Goal: Contribute content

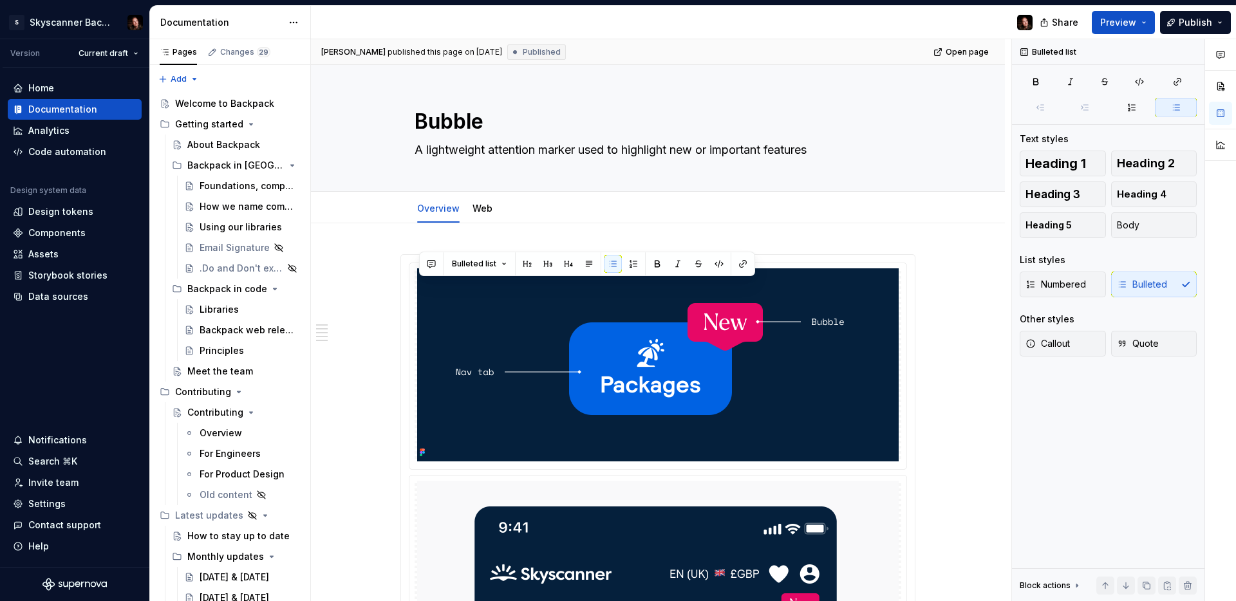
scroll to position [676, 0]
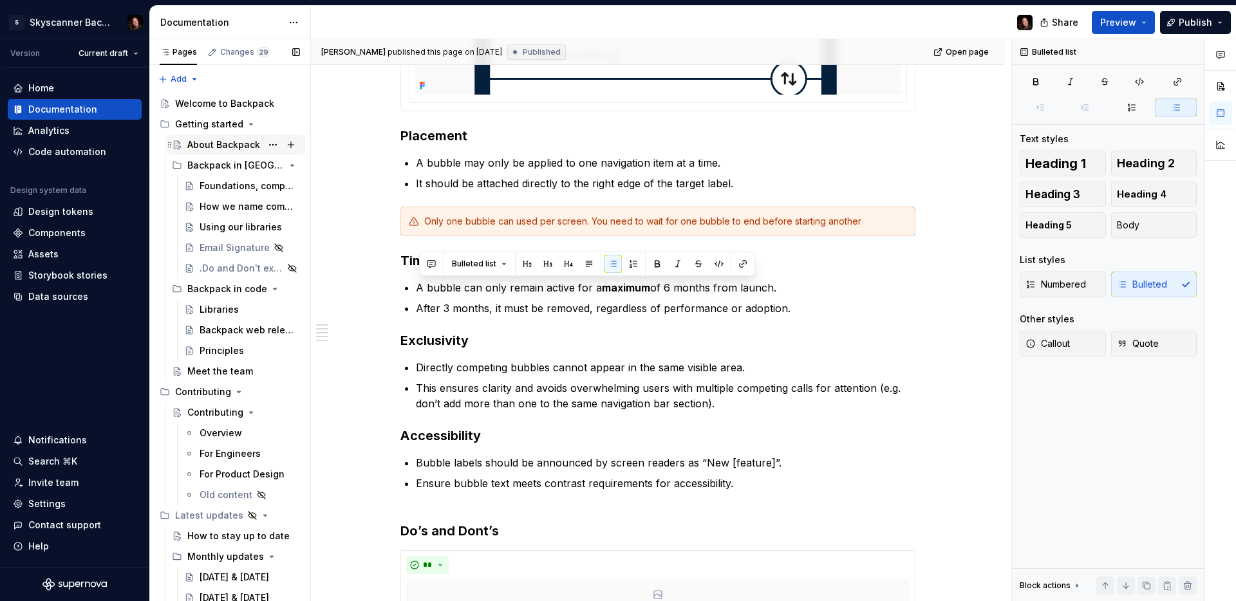
click at [226, 149] on div "About Backpack" at bounding box center [223, 144] width 73 height 13
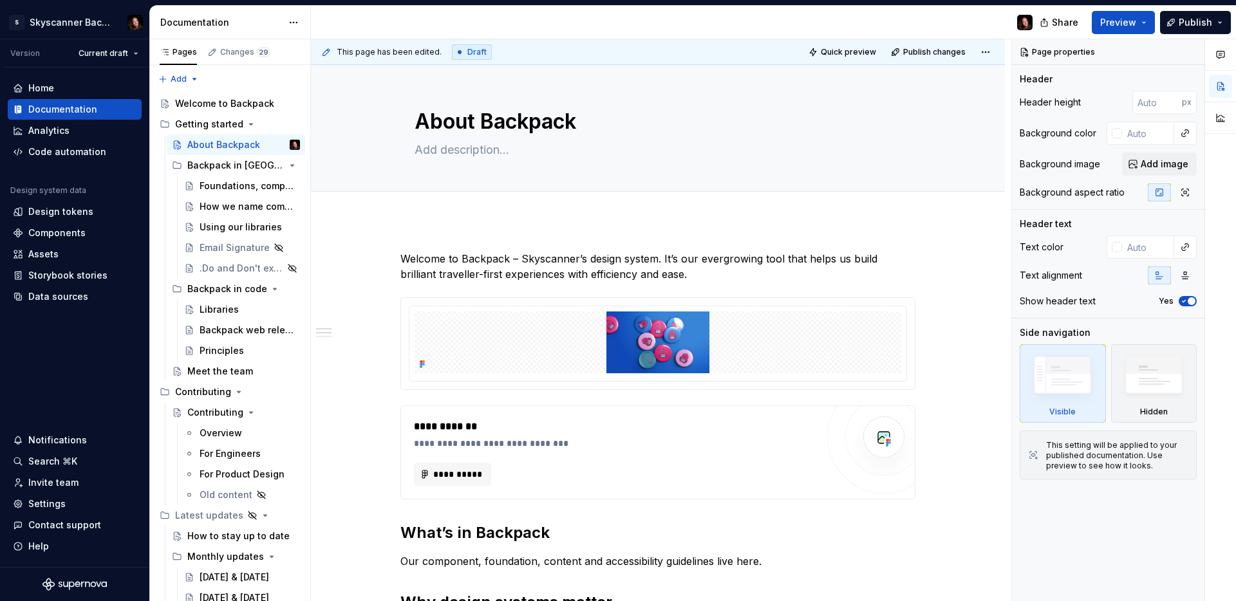
drag, startPoint x: 223, startPoint y: 479, endPoint x: 548, endPoint y: 409, distance: 332.3
click at [223, 479] on div "For Product Design" at bounding box center [241, 474] width 85 height 13
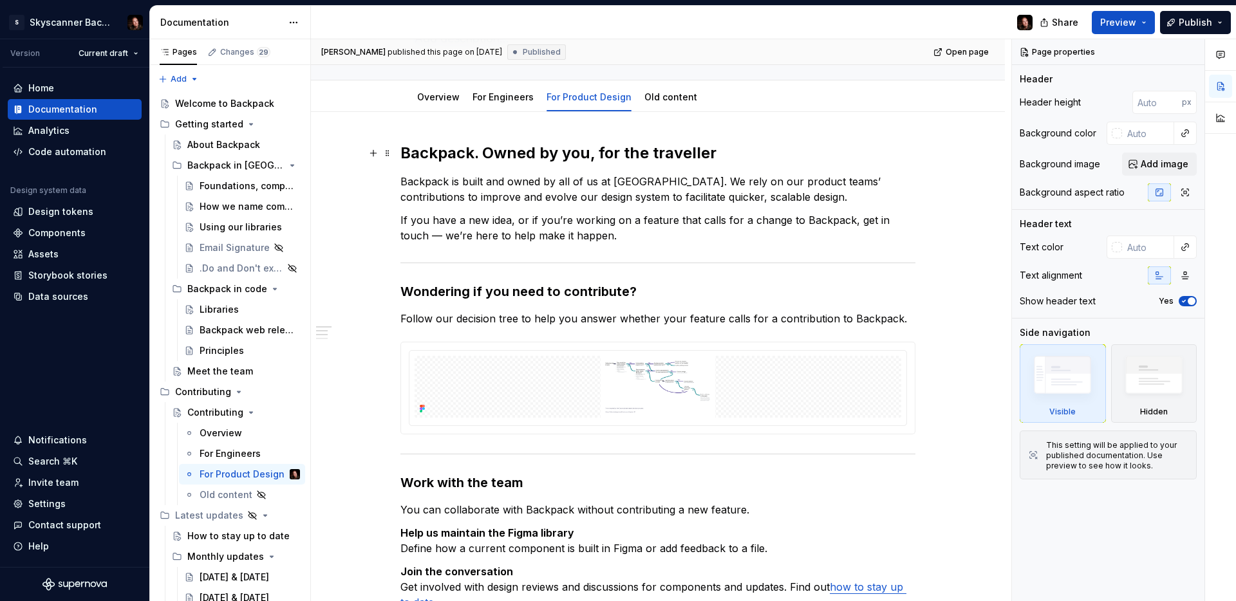
scroll to position [210, 0]
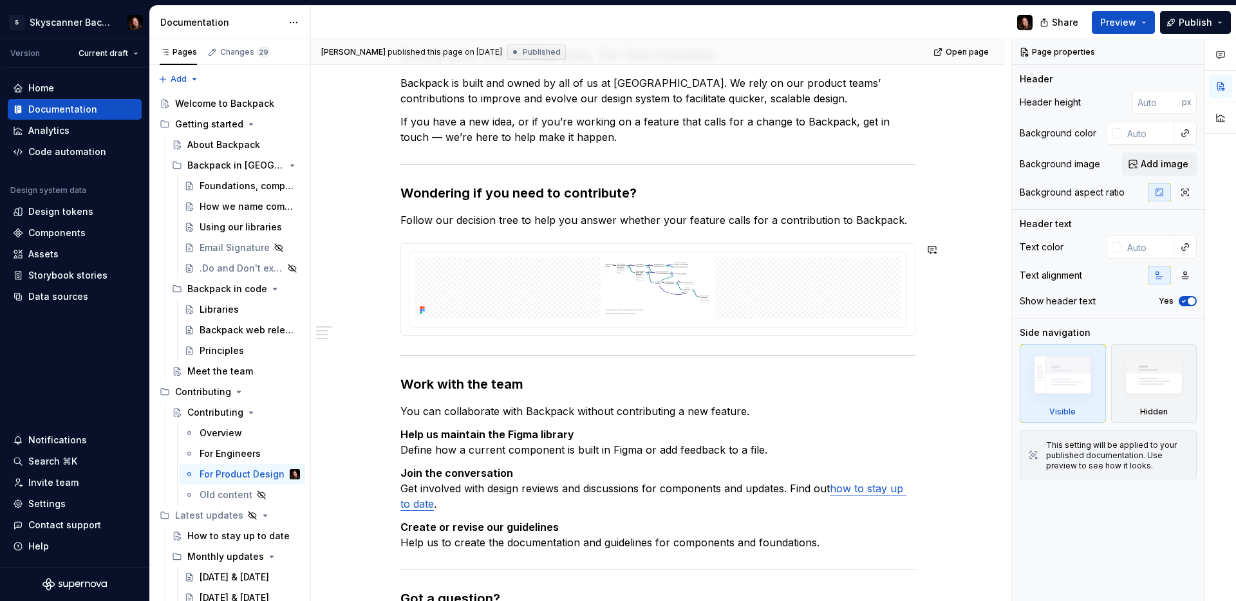
click at [843, 225] on p "Follow our decision tree to help you answer whether your feature calls for a co…" at bounding box center [657, 219] width 515 height 15
type textarea "*"
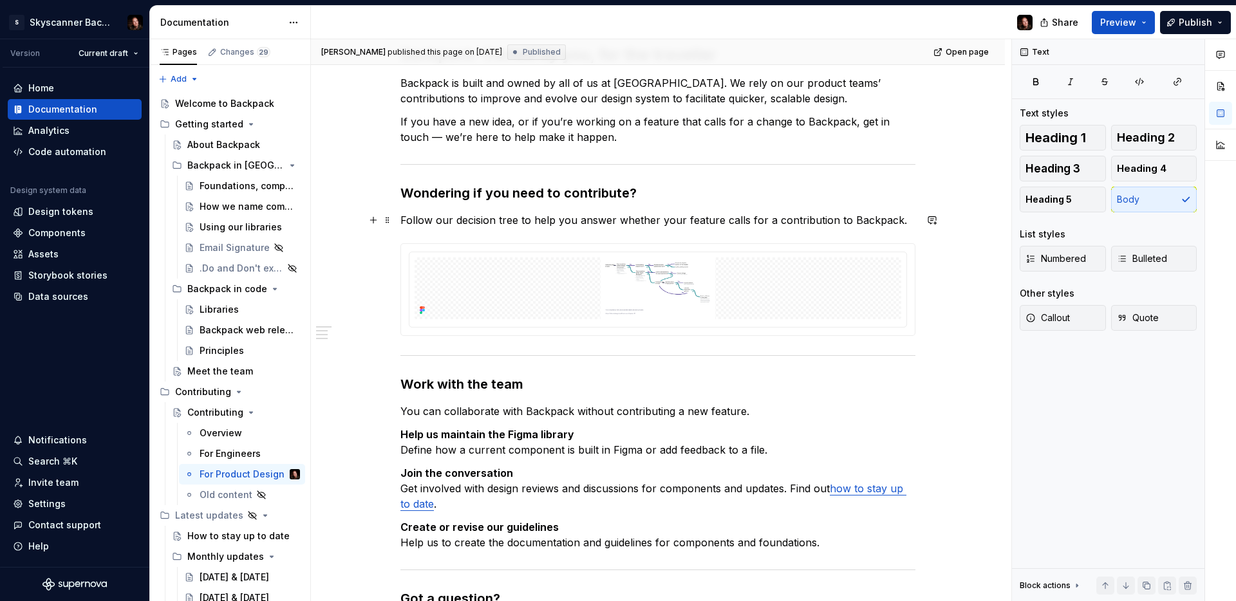
click at [899, 224] on p "Follow our decision tree to help you answer whether your feature calls for a co…" at bounding box center [657, 219] width 515 height 15
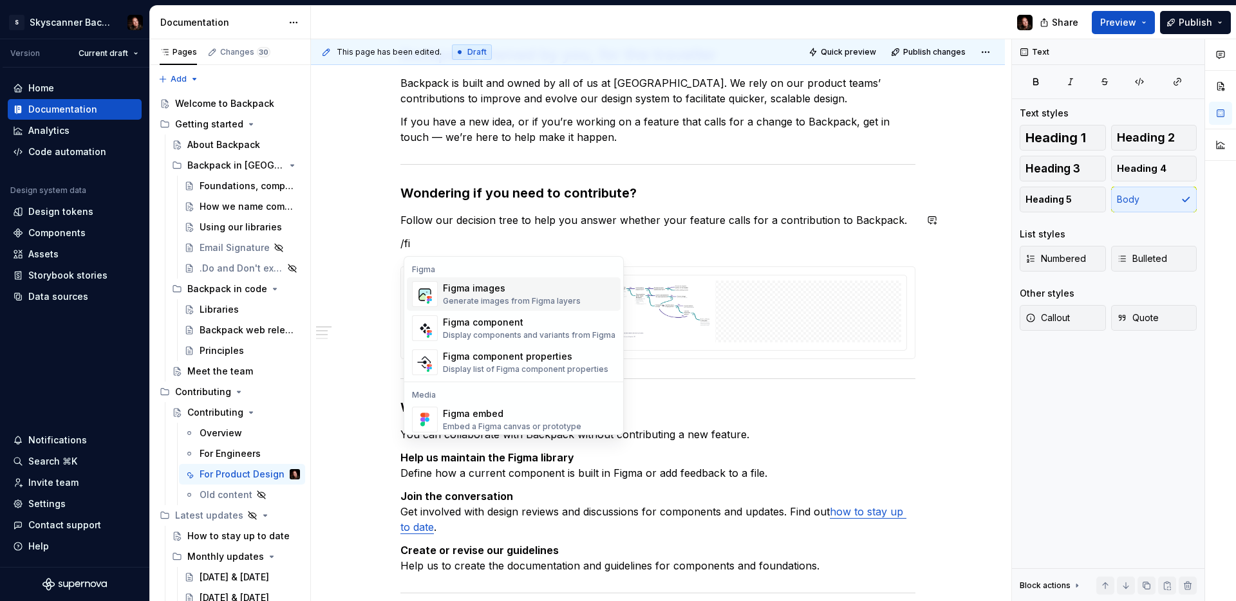
click at [465, 245] on p "/fi" at bounding box center [657, 243] width 515 height 15
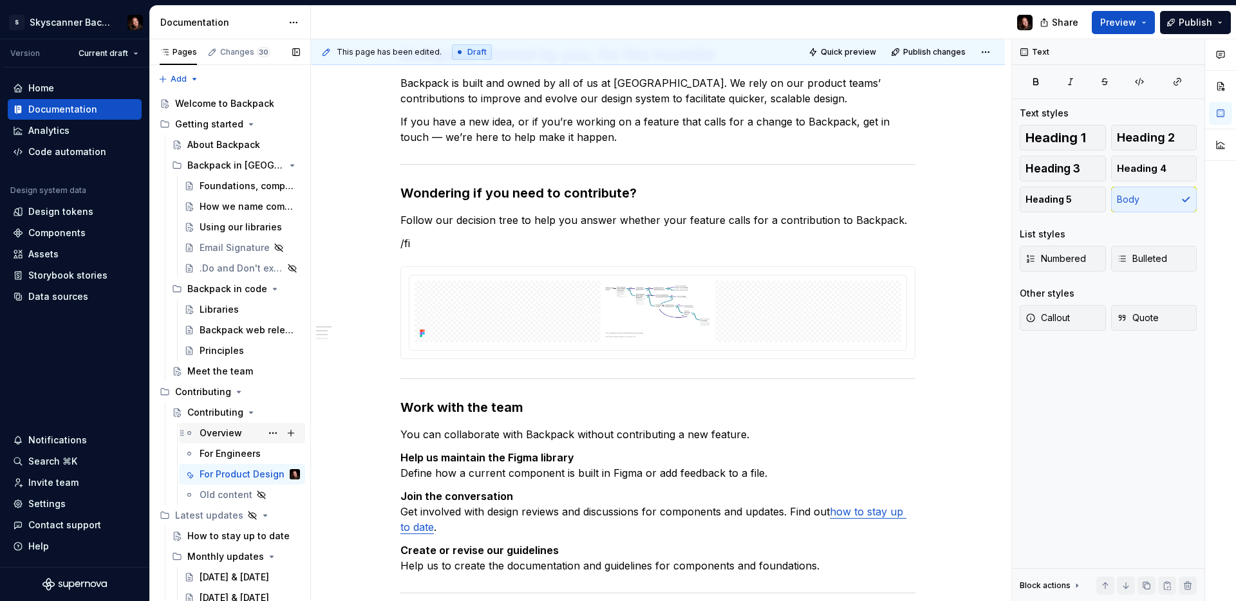
click at [236, 429] on div "Overview" at bounding box center [220, 433] width 42 height 13
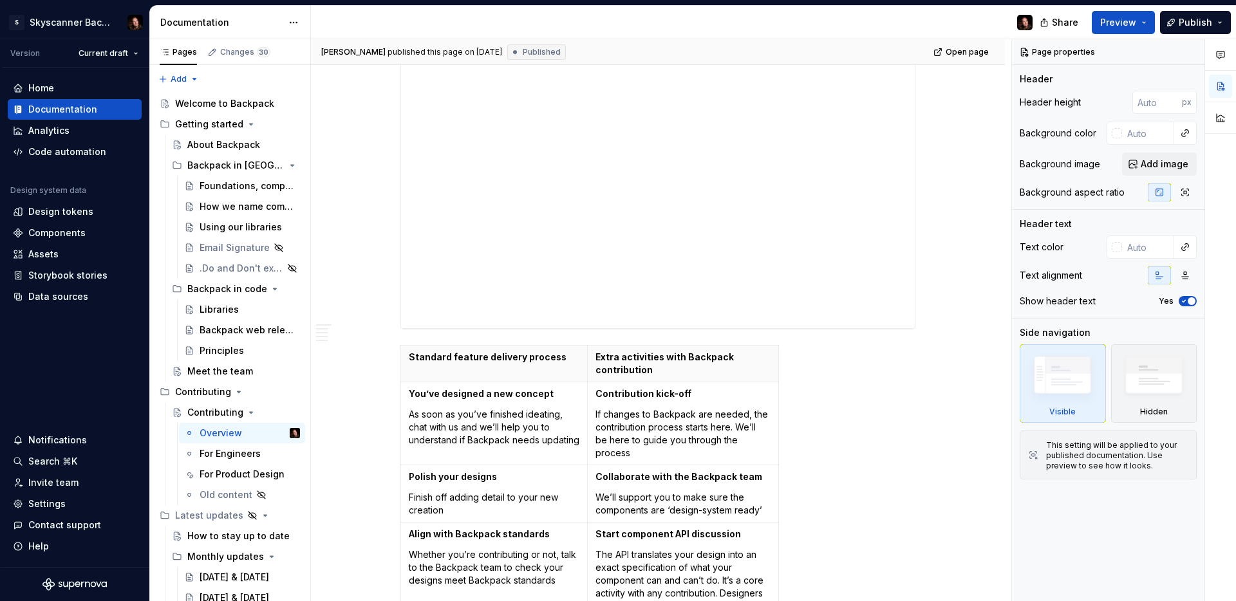
scroll to position [767, 0]
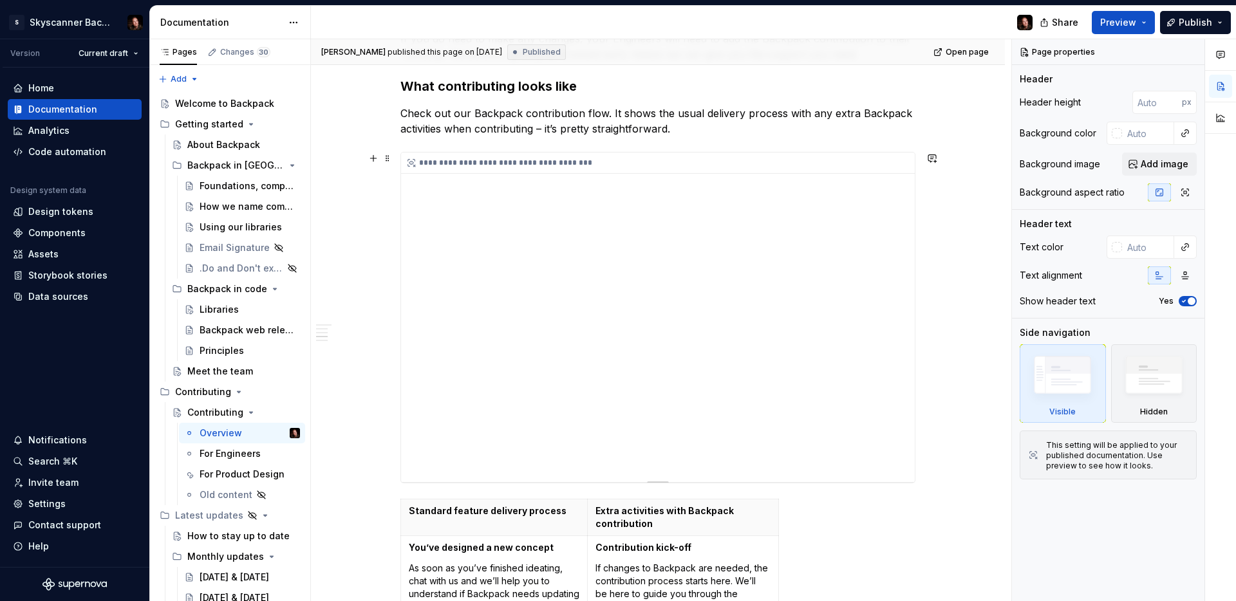
click at [519, 254] on div "**********" at bounding box center [658, 317] width 514 height 329
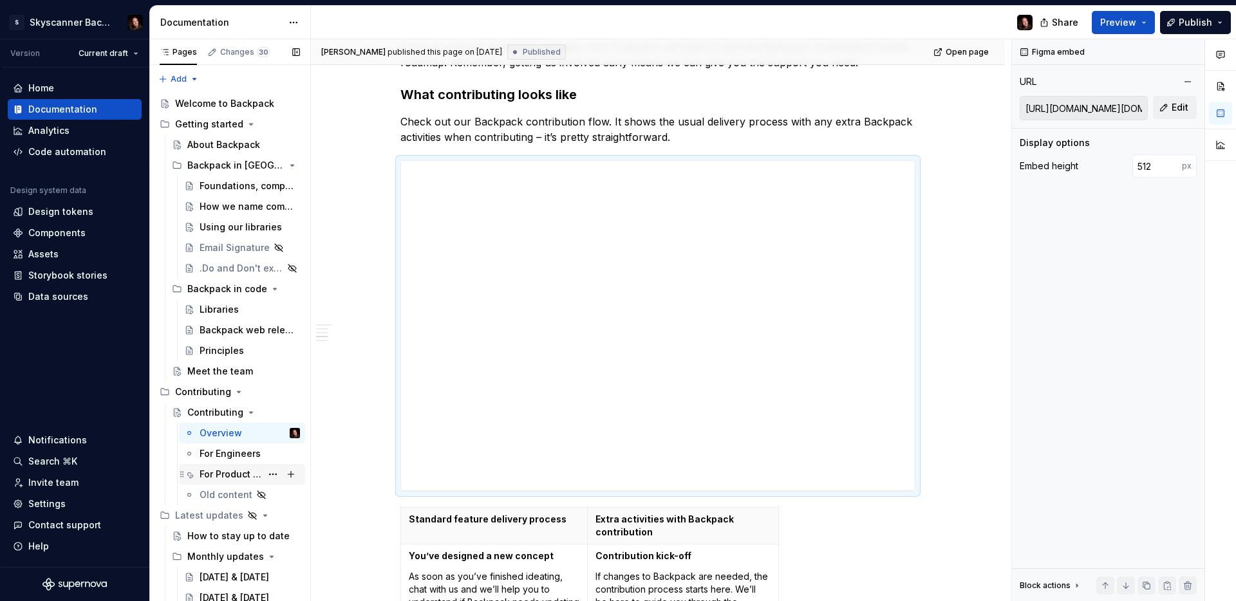
scroll to position [756, 0]
click at [219, 469] on div "For Product Design" at bounding box center [230, 474] width 62 height 13
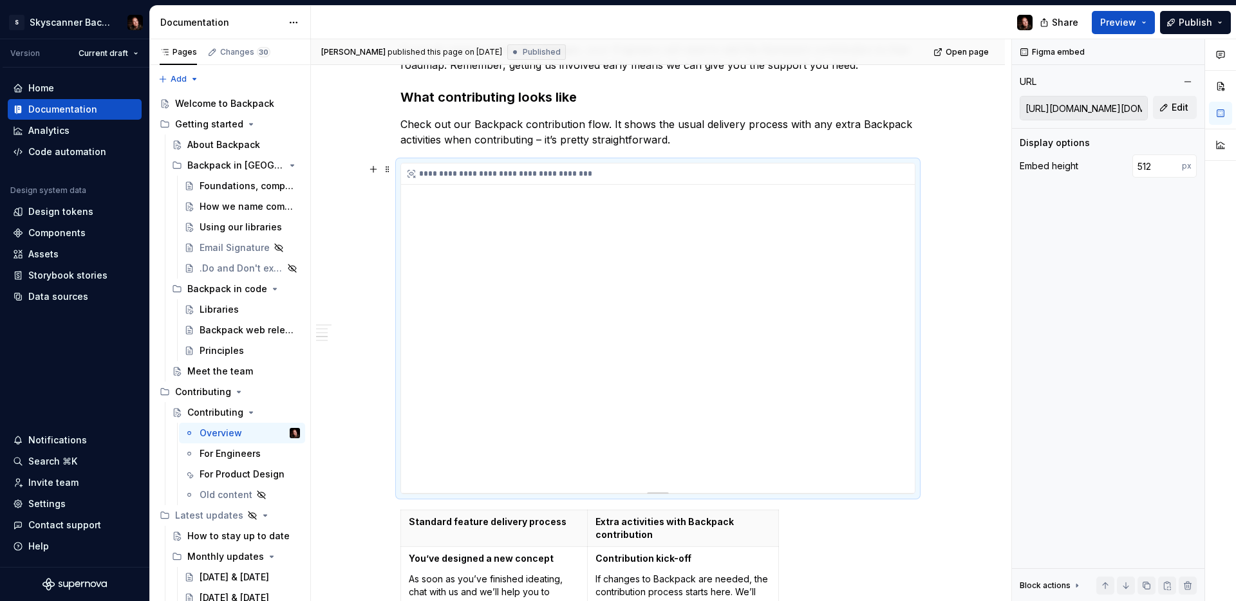
scroll to position [761, 0]
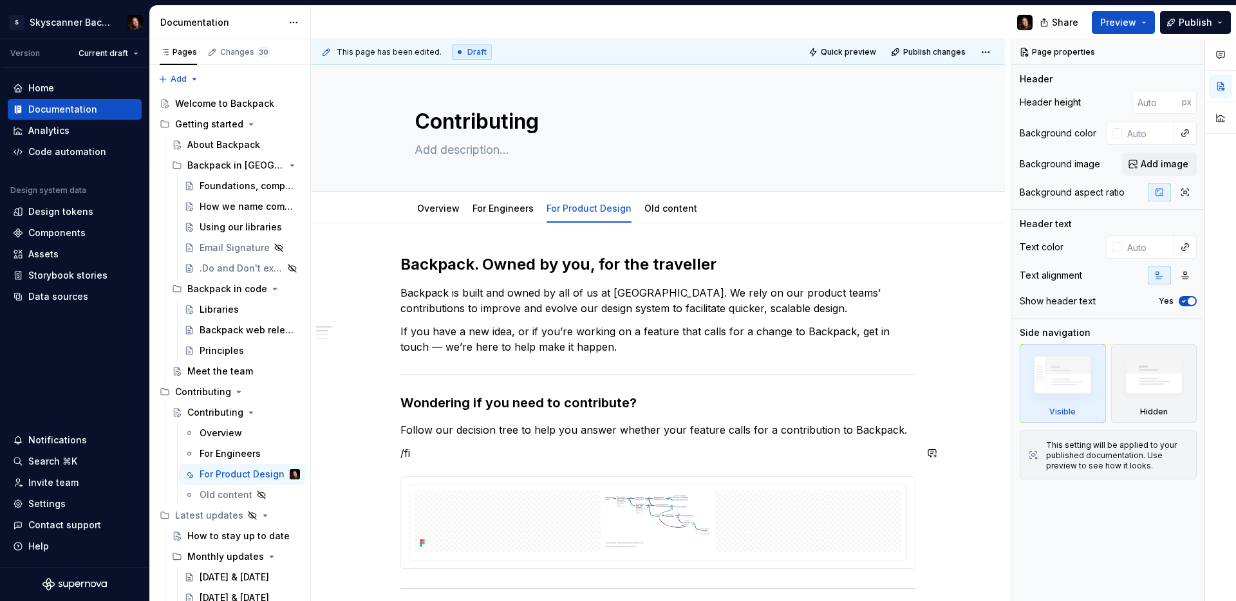
click at [423, 456] on p "/fi" at bounding box center [657, 452] width 515 height 15
type textarea "*"
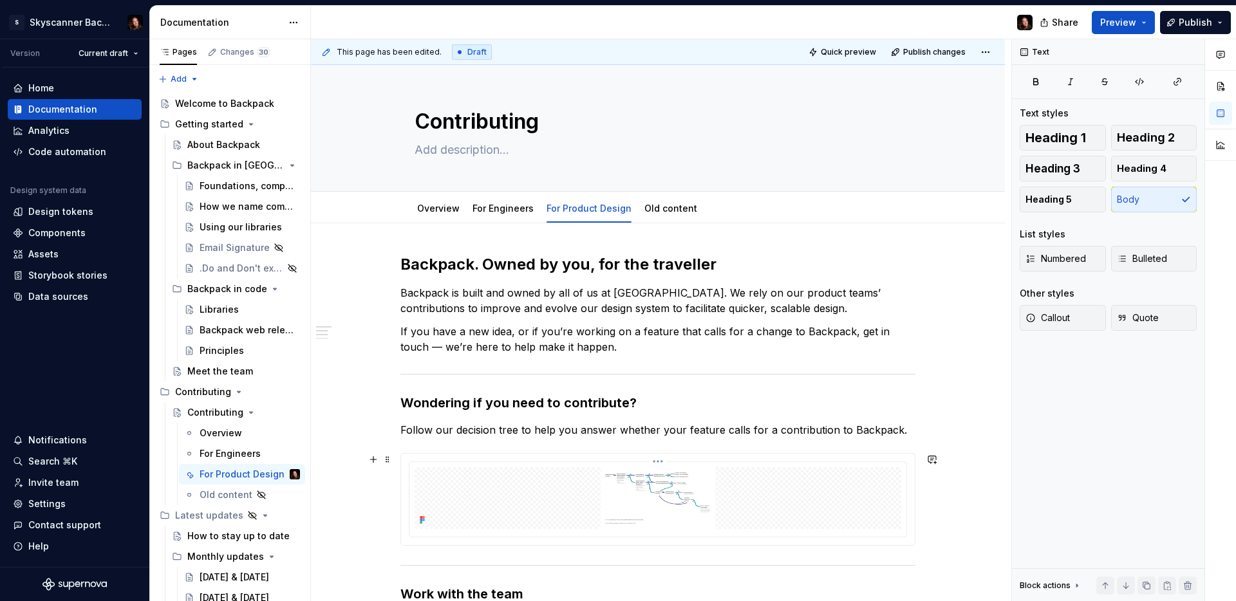
click at [480, 493] on img at bounding box center [657, 498] width 486 height 62
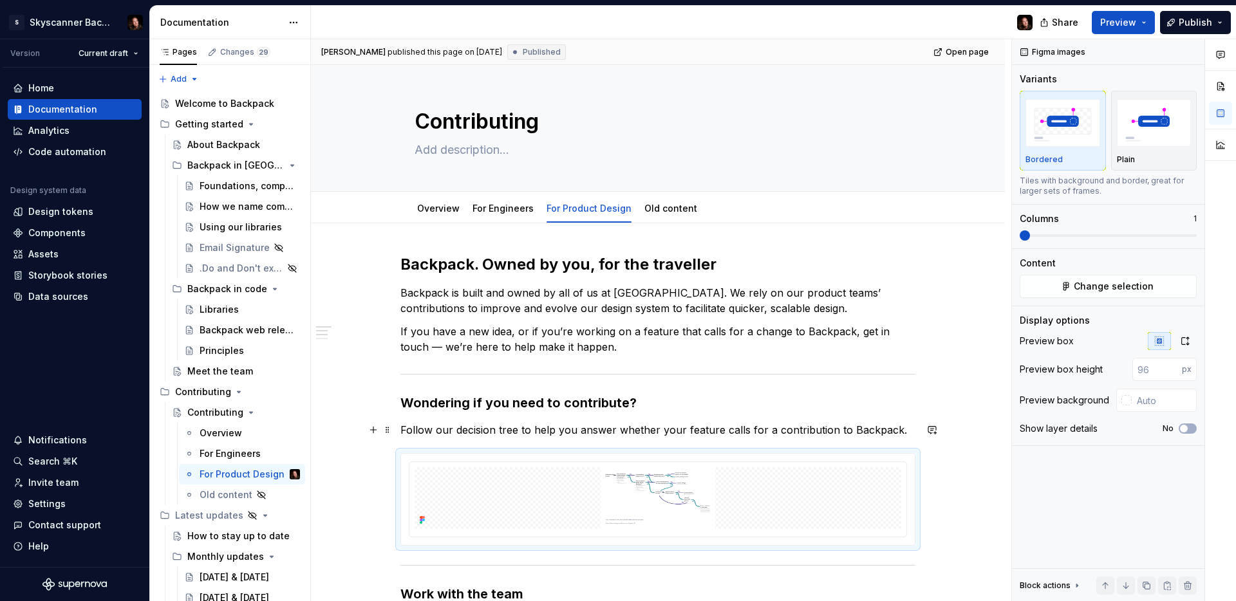
click at [843, 433] on p "Follow our decision tree to help you answer whether your feature calls for a co…" at bounding box center [657, 429] width 515 height 15
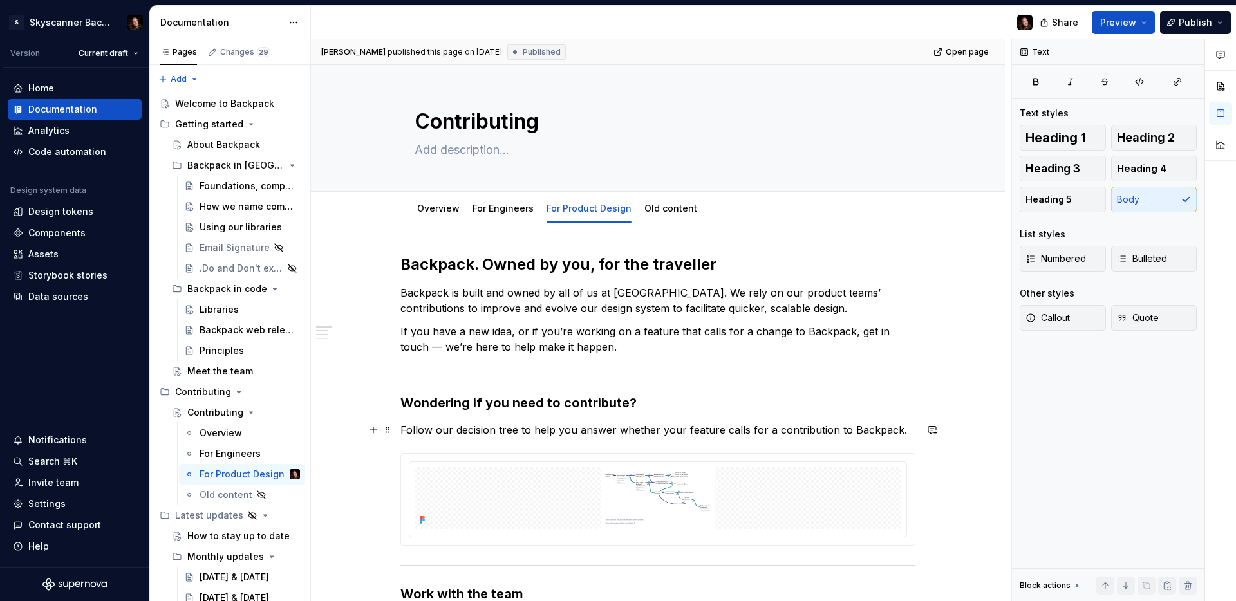
click at [902, 429] on p "Follow our decision tree to help you answer whether your feature calls for a co…" at bounding box center [657, 429] width 515 height 15
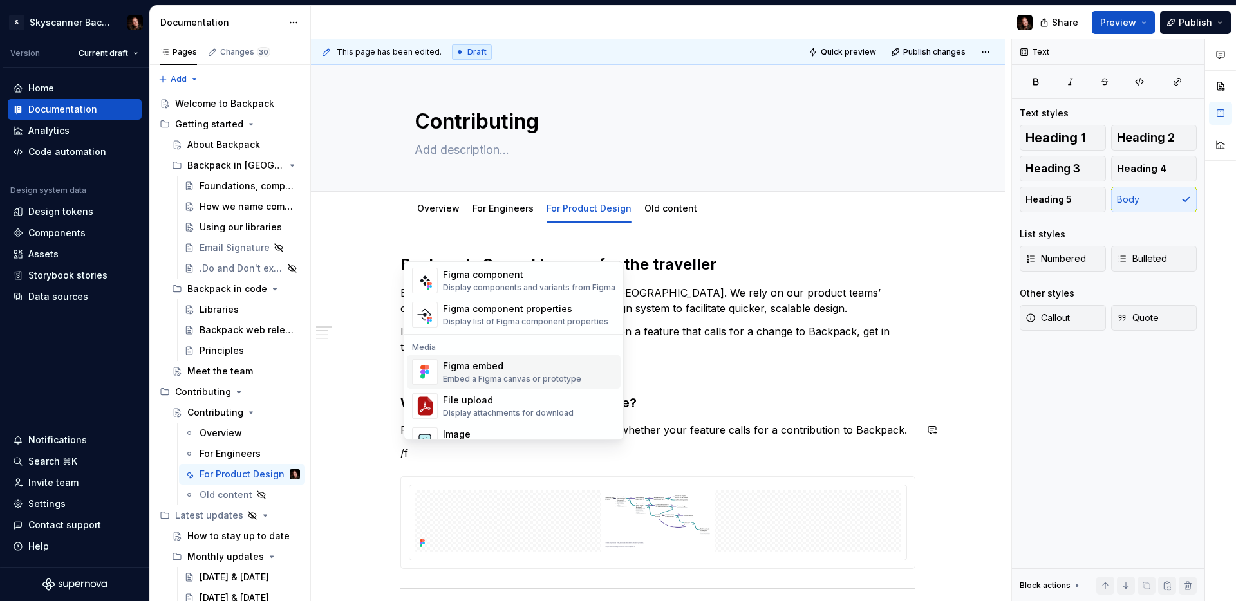
scroll to position [53, 0]
click at [507, 371] on div "Figma embed" at bounding box center [512, 365] width 138 height 13
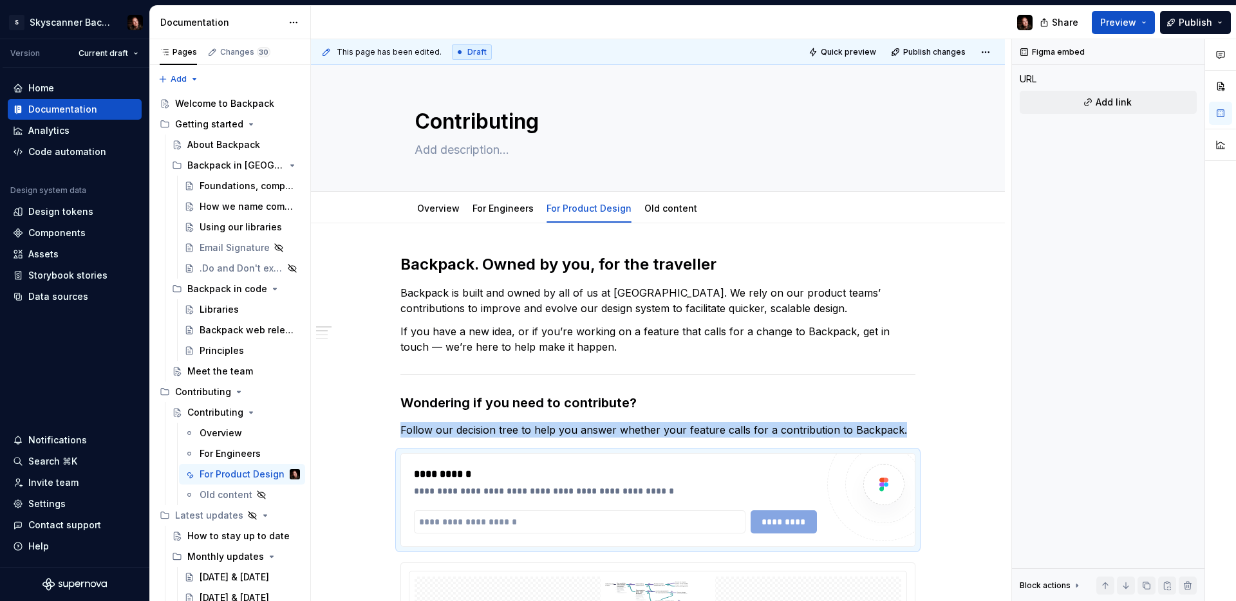
type textarea "*"
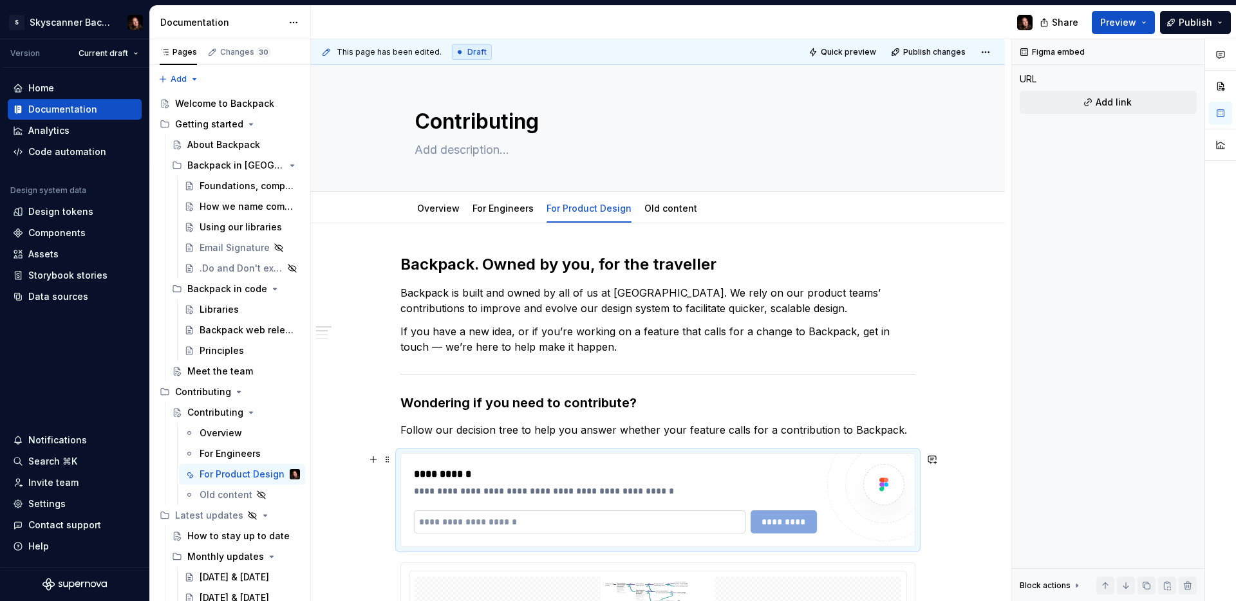
click at [665, 526] on input "text" at bounding box center [579, 521] width 331 height 23
paste input "**********"
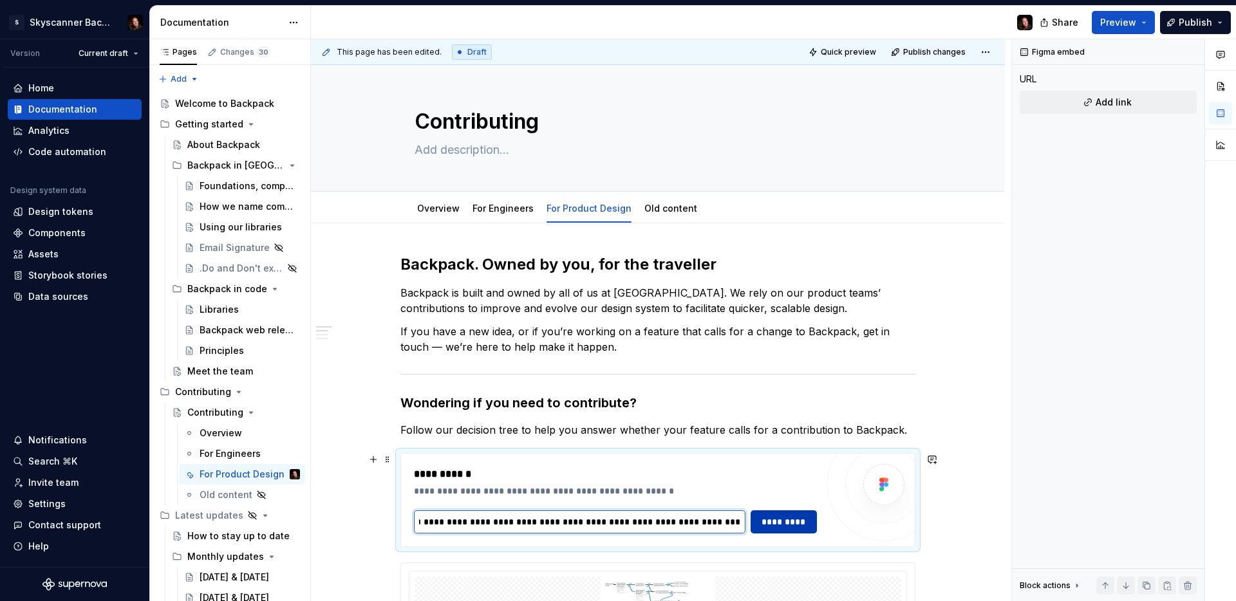
type input "**********"
click at [777, 523] on span "*********" at bounding box center [784, 521] width 50 height 13
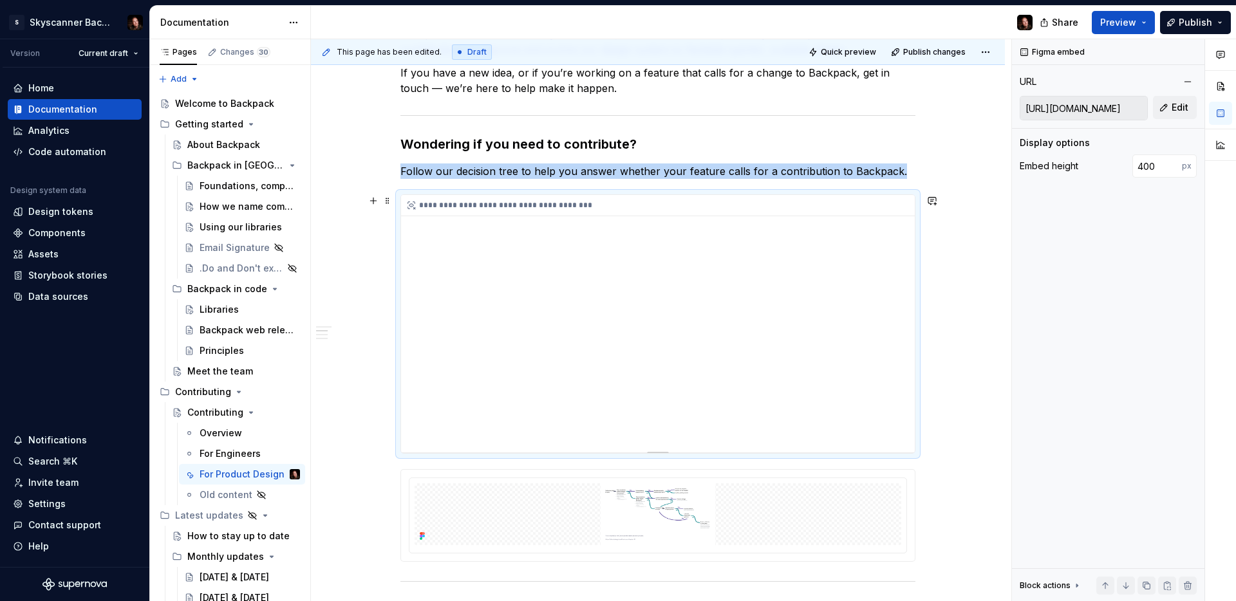
scroll to position [280, 0]
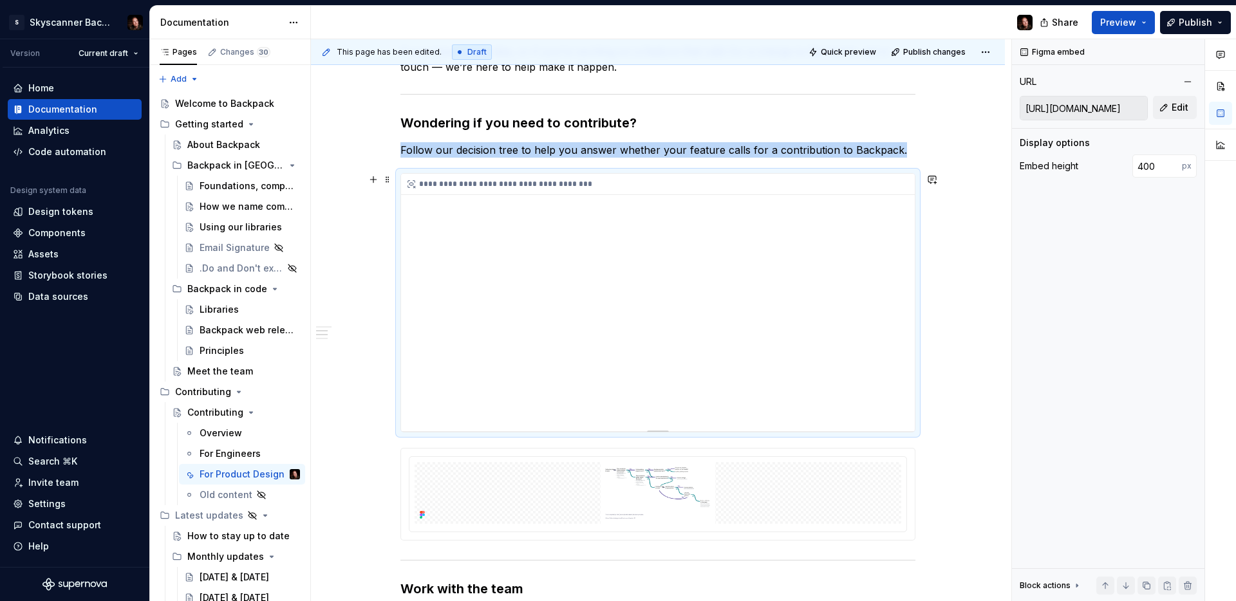
type textarea "*"
type input "436"
drag, startPoint x: 665, startPoint y: 430, endPoint x: 663, endPoint y: 454, distance: 24.6
click at [663, 454] on div at bounding box center [657, 455] width 21 height 3
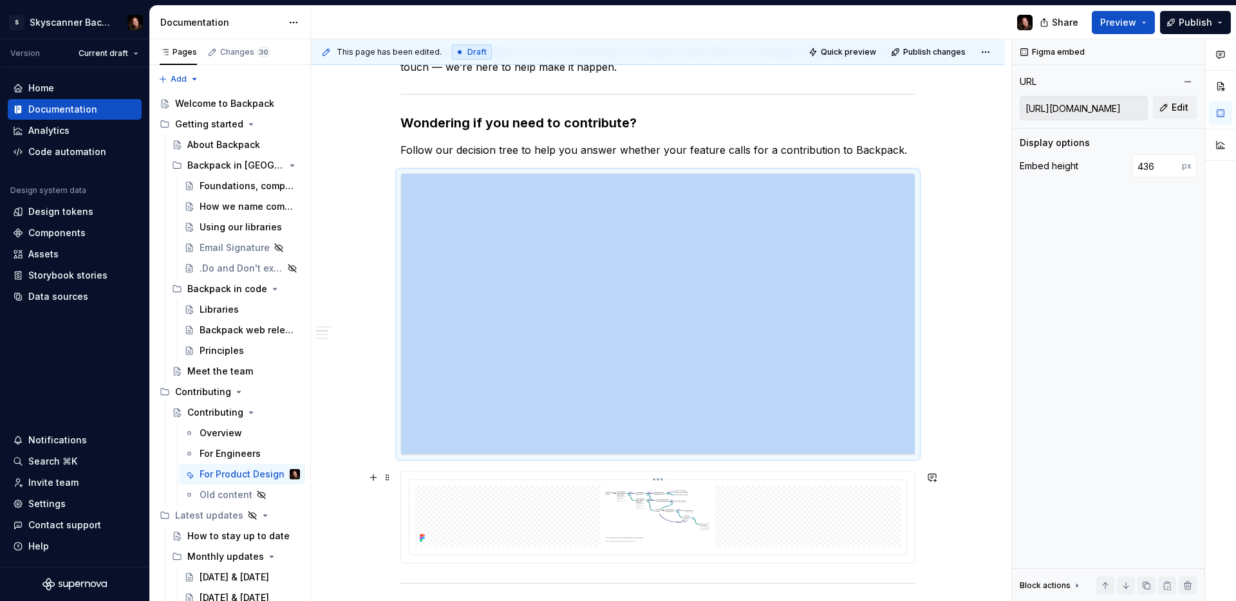
click at [459, 500] on img at bounding box center [657, 516] width 486 height 62
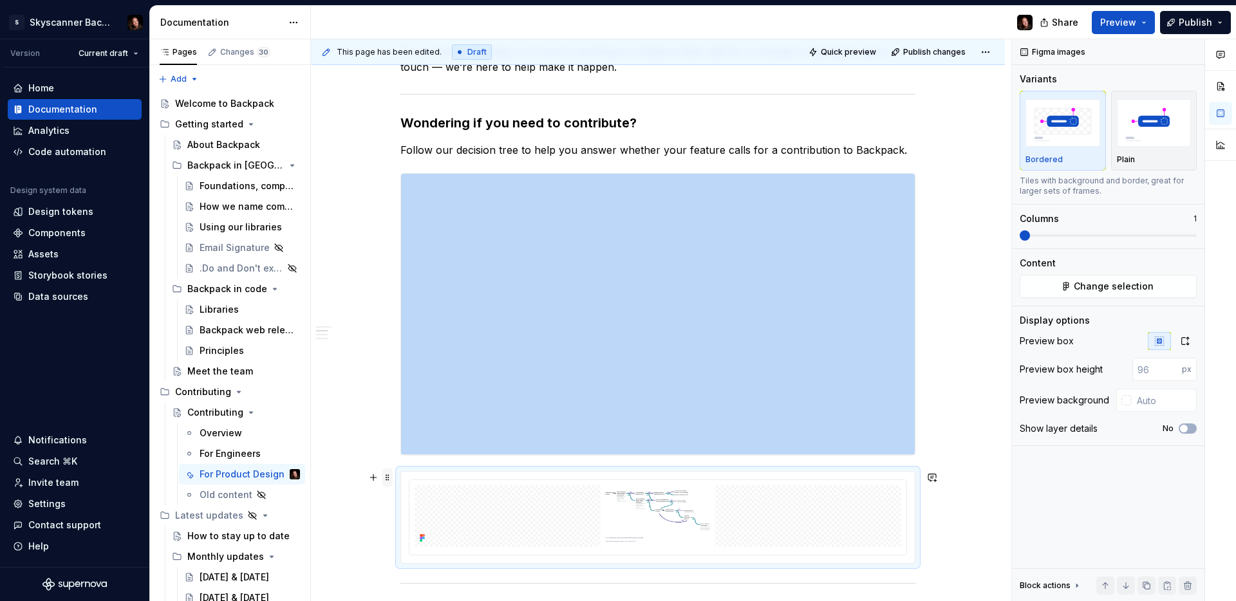
click at [389, 481] on span at bounding box center [387, 477] width 10 height 18
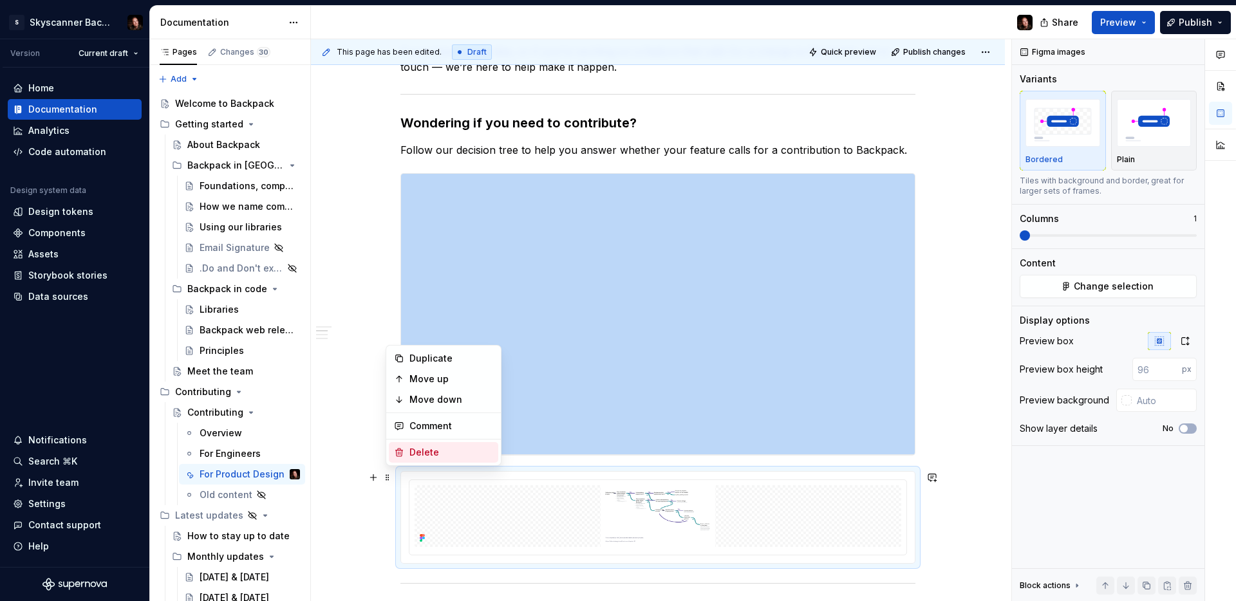
click at [421, 454] on div "Delete" at bounding box center [451, 452] width 84 height 13
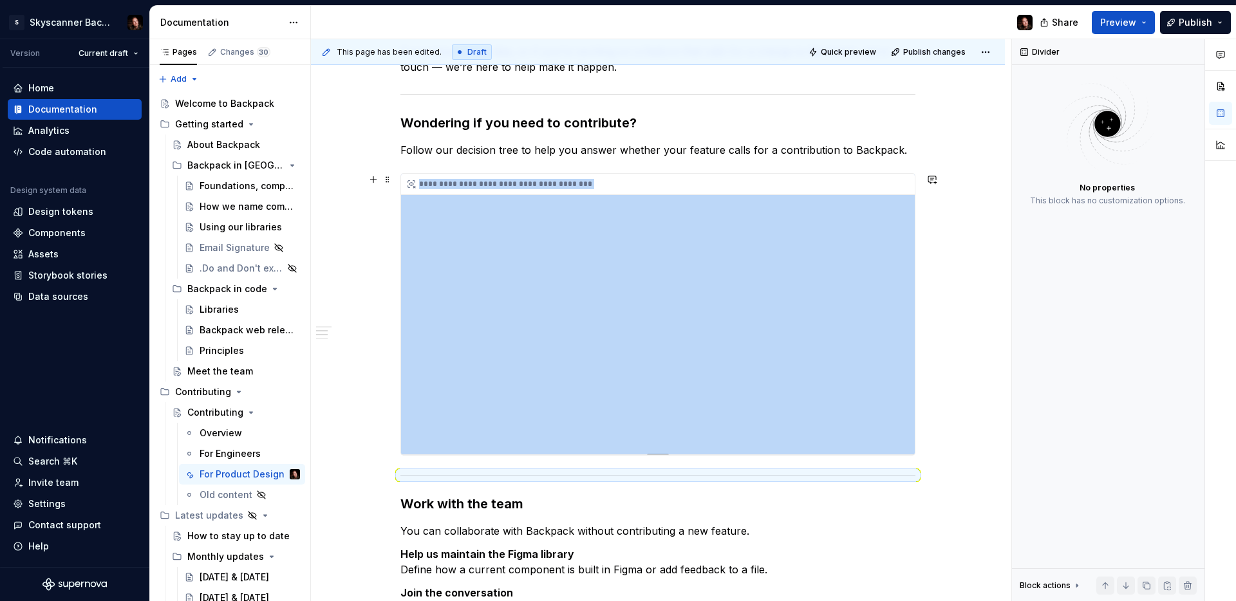
scroll to position [279, 0]
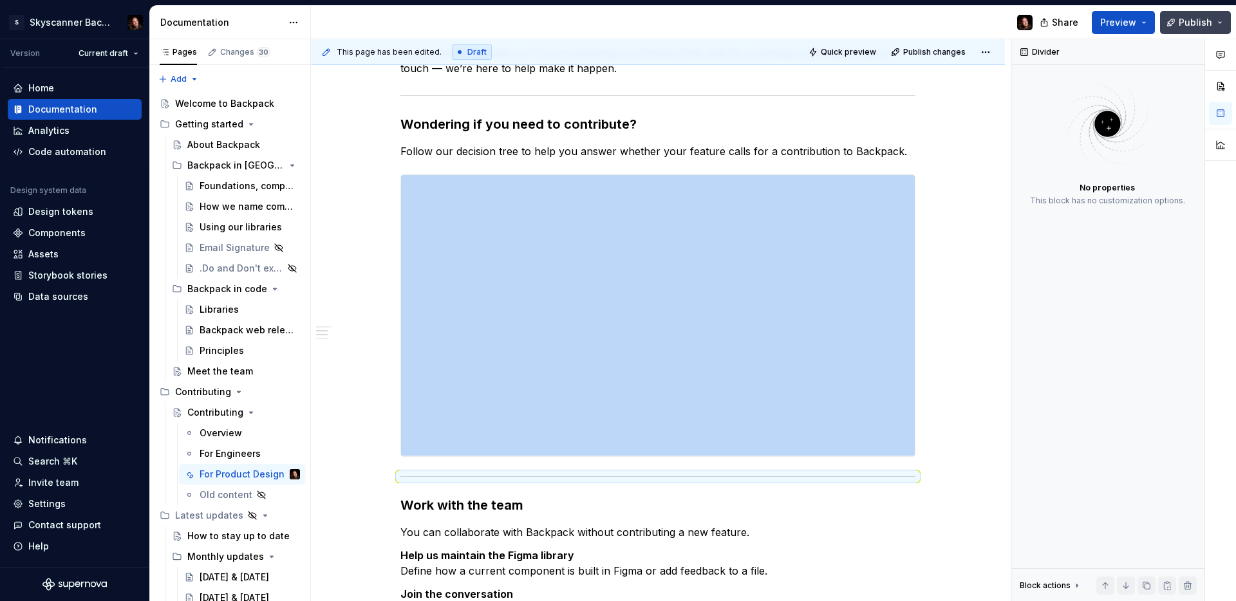
click at [1196, 16] on span "Publish" at bounding box center [1194, 22] width 33 height 13
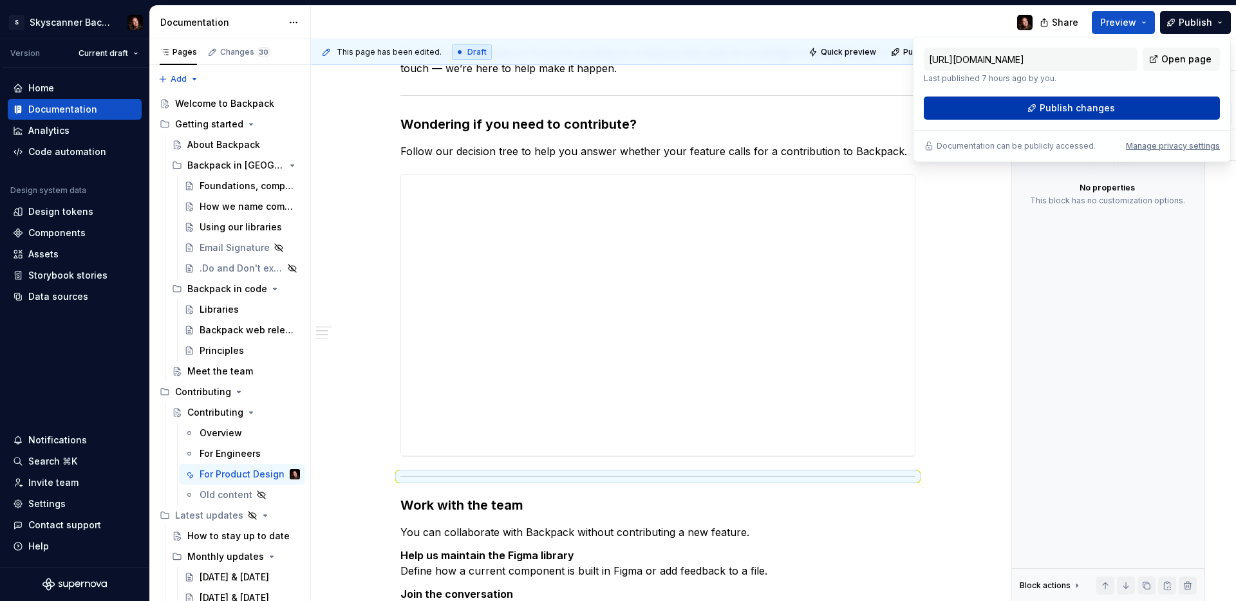
click at [1071, 111] on span "Publish changes" at bounding box center [1076, 108] width 75 height 13
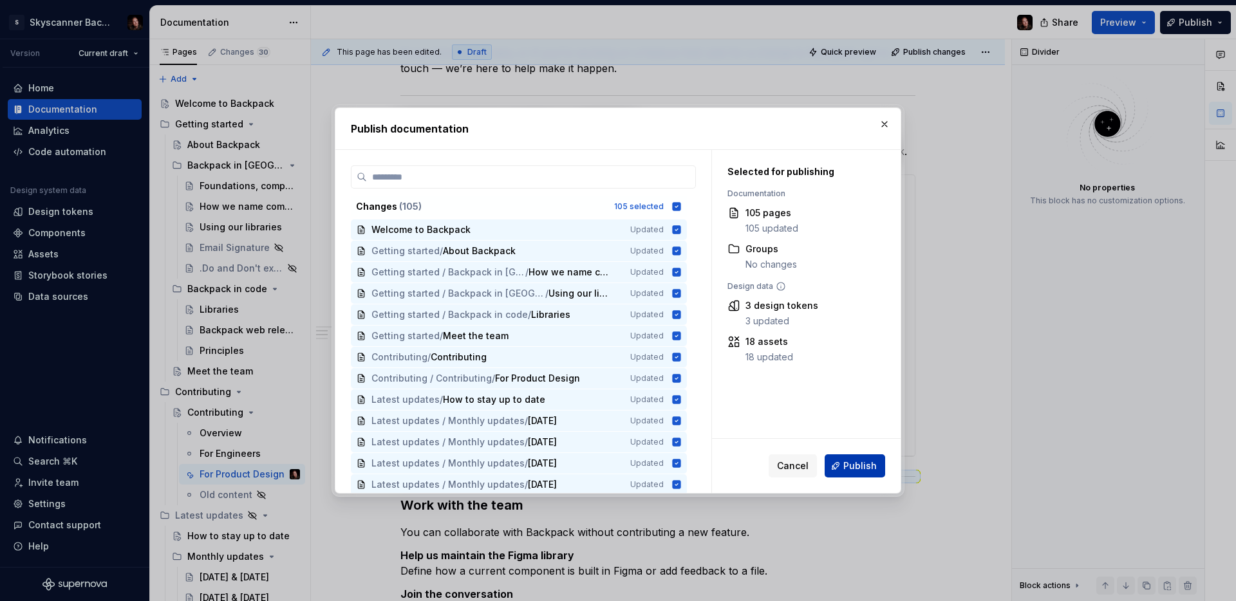
click at [870, 469] on span "Publish" at bounding box center [859, 465] width 33 height 13
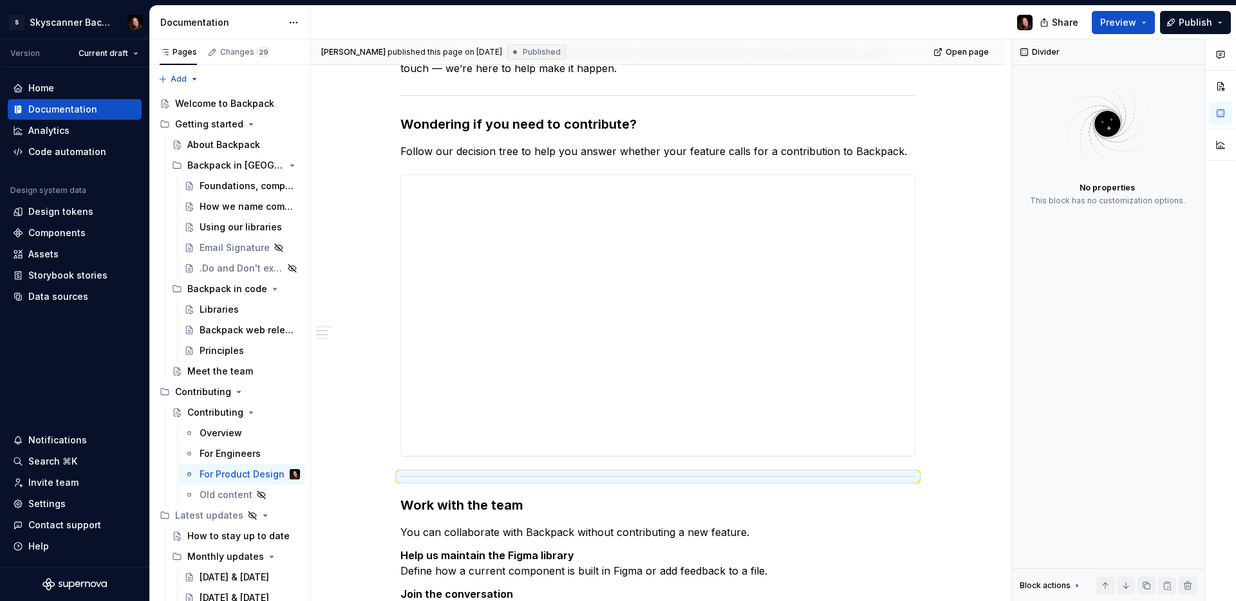
type textarea "*"
